Goal: Navigation & Orientation: Understand site structure

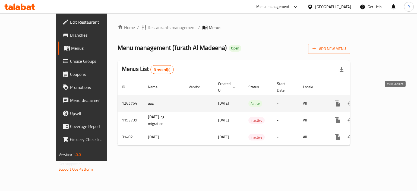
click at [380, 100] on icon "enhanced table" at bounding box center [377, 103] width 7 height 7
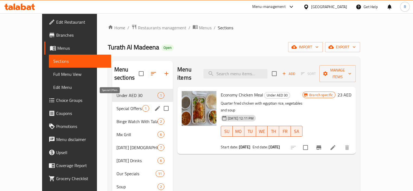
click at [117, 105] on span "Special Offers" at bounding box center [130, 108] width 26 height 7
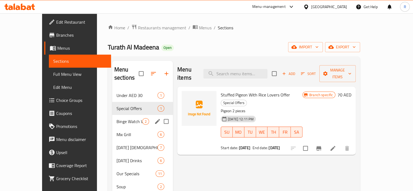
click at [112, 115] on div "Binge Watch With Talabat 2" at bounding box center [142, 121] width 61 height 13
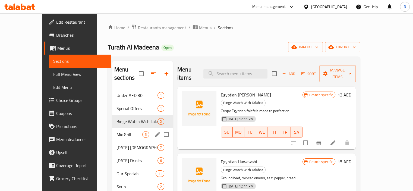
click at [117, 131] on span "Mix Grill" at bounding box center [130, 134] width 26 height 7
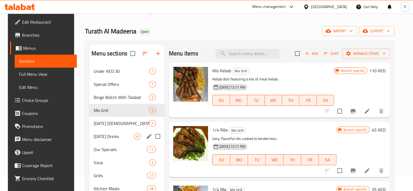
scroll to position [27, 0]
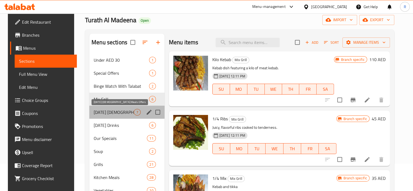
click at [117, 113] on span "[DATE] [DEMOGRAPHIC_DATA] Meals Offers" at bounding box center [114, 112] width 40 height 7
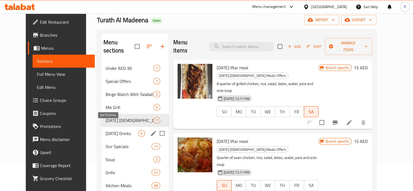
click at [108, 130] on span "[DATE] Drinks" at bounding box center [122, 133] width 33 height 7
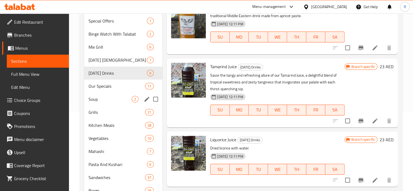
scroll to position [82, 0]
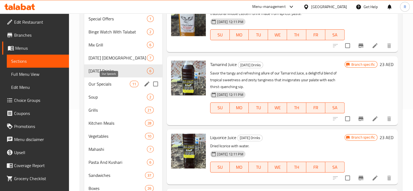
click at [107, 85] on span "Our Specials" at bounding box center [110, 84] width 42 height 7
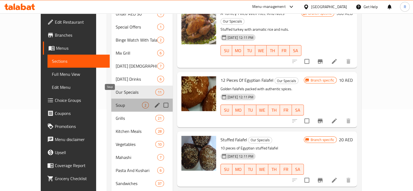
click at [116, 102] on span "Soup" at bounding box center [129, 105] width 26 height 7
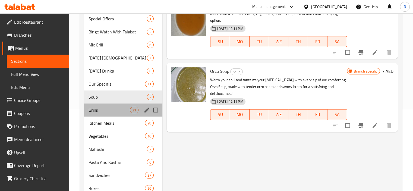
click at [96, 104] on div "Grills 21" at bounding box center [123, 110] width 79 height 13
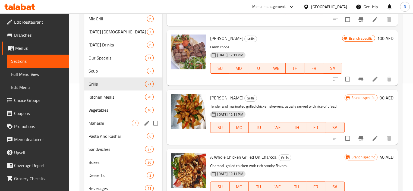
scroll to position [109, 0]
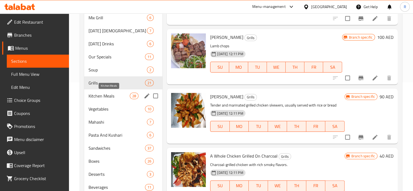
click at [112, 95] on span "Kitchen Meals" at bounding box center [110, 96] width 42 height 7
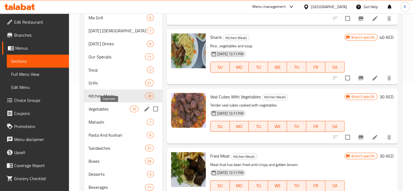
click at [104, 110] on span "Vegetables" at bounding box center [110, 109] width 42 height 7
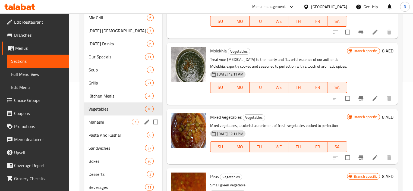
click at [97, 119] on span "Mahashi" at bounding box center [110, 122] width 43 height 7
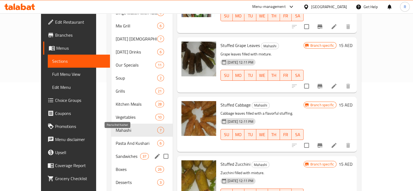
scroll to position [129, 0]
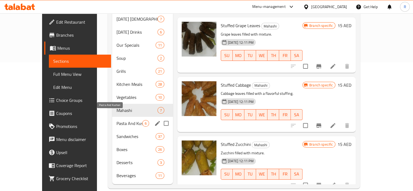
click at [117, 120] on span "Pasta And Kushari" at bounding box center [130, 123] width 26 height 7
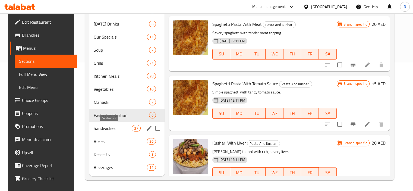
click at [98, 128] on span "Sandwiches" at bounding box center [113, 128] width 38 height 7
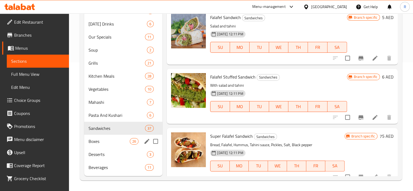
click at [92, 141] on span "Boxes" at bounding box center [110, 141] width 42 height 7
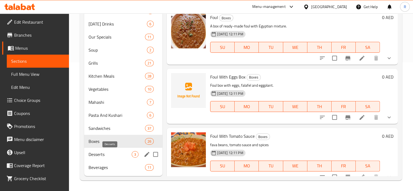
click at [99, 154] on span "Desserts" at bounding box center [110, 154] width 43 height 7
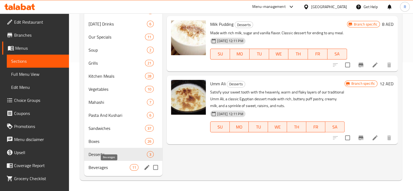
click at [101, 168] on span "Beverages" at bounding box center [110, 167] width 42 height 7
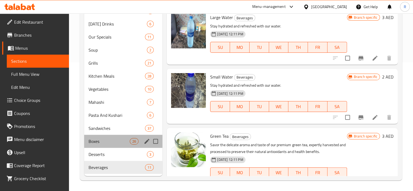
click at [97, 144] on div "Boxes 26" at bounding box center [123, 141] width 79 height 13
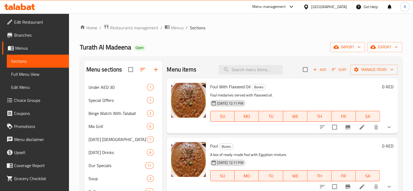
click at [21, 37] on span "Branches" at bounding box center [39, 35] width 51 height 7
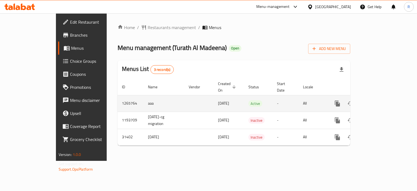
click at [380, 100] on icon "enhanced table" at bounding box center [377, 103] width 7 height 7
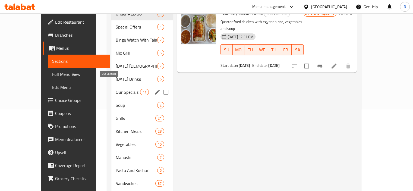
scroll to position [54, 0]
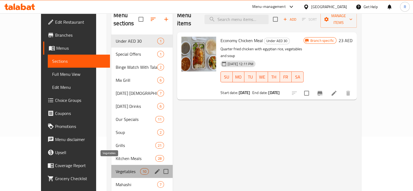
click at [126, 168] on span "Vegetables" at bounding box center [128, 171] width 24 height 7
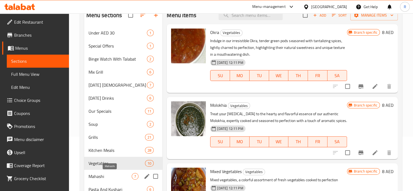
click at [103, 179] on span "Mahashi" at bounding box center [110, 176] width 43 height 7
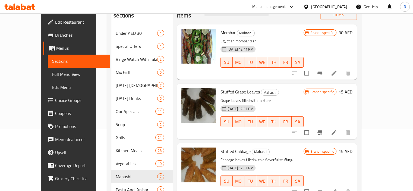
scroll to position [20, 0]
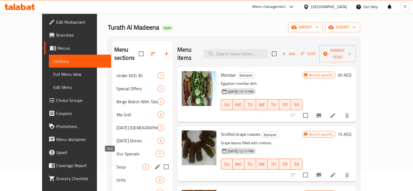
click at [117, 164] on span "Soup" at bounding box center [130, 167] width 26 height 7
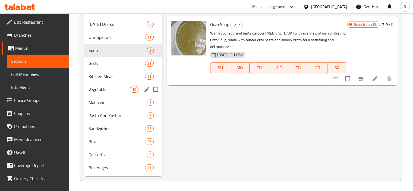
scroll to position [129, 0]
click at [115, 130] on span "Sandwiches" at bounding box center [110, 128] width 42 height 7
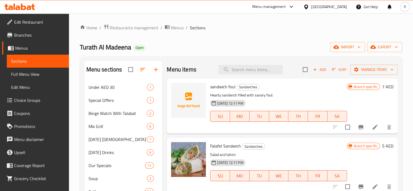
click at [40, 20] on span "Edit Restaurant" at bounding box center [39, 22] width 51 height 7
